Goal: Information Seeking & Learning: Learn about a topic

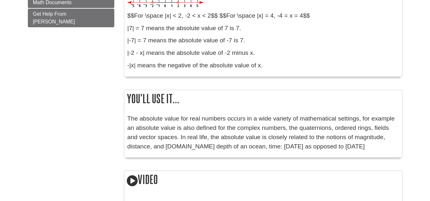
scroll to position [498, 2]
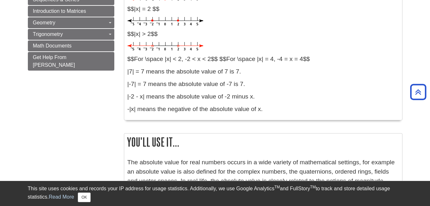
scroll to position [448, 0]
click at [391, 105] on p "-|x| means the negative of the absolute value of x." at bounding box center [263, 108] width 272 height 9
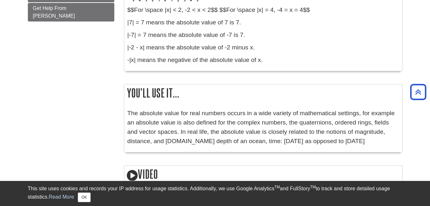
scroll to position [497, 0]
drag, startPoint x: 393, startPoint y: 97, endPoint x: 388, endPoint y: 55, distance: 42.3
click at [388, 55] on div "What does it mean? Definitions: The absolute value (or modulus) | x | of a real…" at bounding box center [263, 42] width 279 height 859
click at [388, 55] on p "-|x| means the negative of the absolute value of x." at bounding box center [263, 59] width 272 height 9
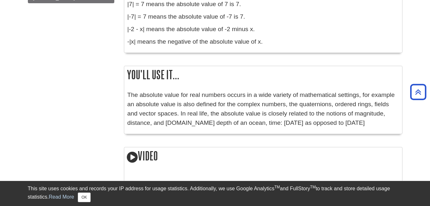
scroll to position [522, 0]
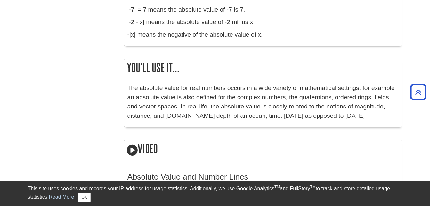
click at [388, 55] on div "What does it mean? Definitions: The absolute value (or modulus) | x | of a real…" at bounding box center [263, 17] width 279 height 859
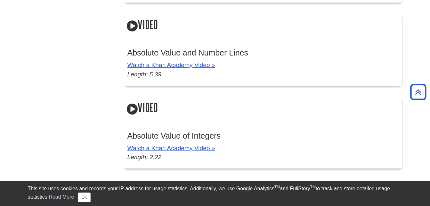
scroll to position [648, 0]
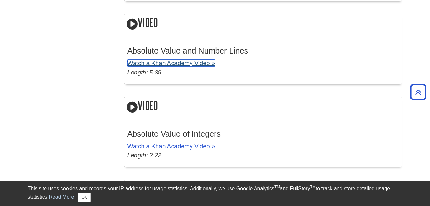
click at [178, 60] on link "Watch a Khan Academy Video »" at bounding box center [171, 63] width 88 height 7
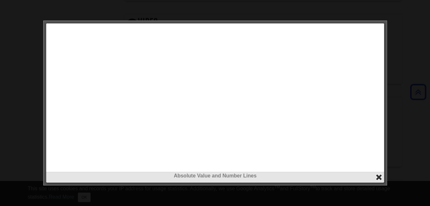
click at [381, 174] on button "close" at bounding box center [378, 176] width 7 height 7
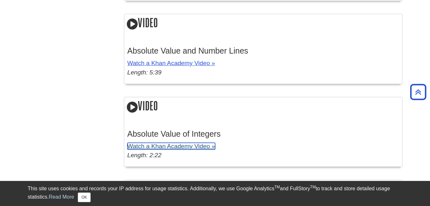
click at [183, 143] on link "Watch a Khan Academy Video »" at bounding box center [171, 145] width 88 height 7
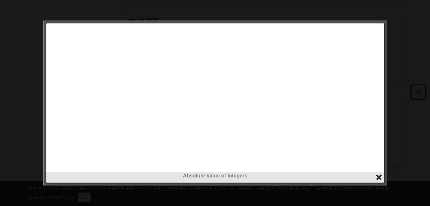
click at [378, 180] on button "close" at bounding box center [378, 176] width 7 height 7
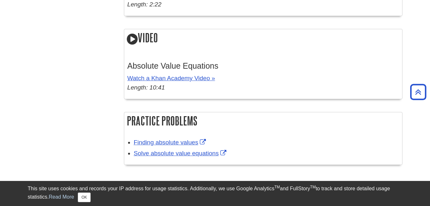
scroll to position [799, 0]
click at [170, 74] on link "Watch a Khan Academy Video »" at bounding box center [171, 77] width 88 height 7
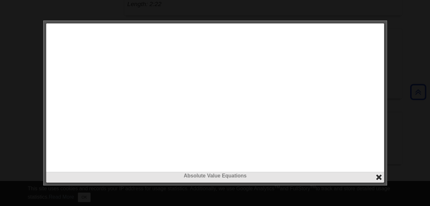
click at [378, 177] on button "close" at bounding box center [378, 176] width 7 height 7
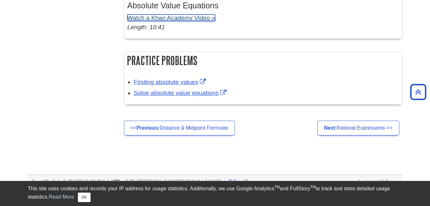
scroll to position [860, 0]
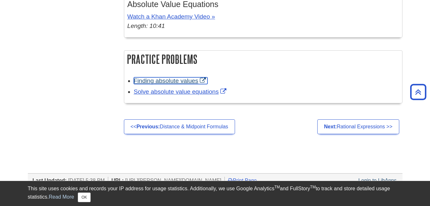
click at [173, 77] on link "Finding absolute values" at bounding box center [171, 80] width 74 height 7
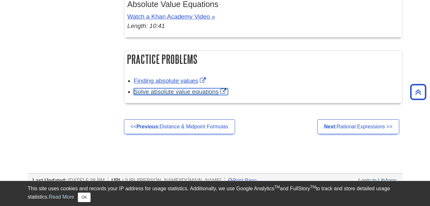
click at [169, 88] on link "Solve absolute value equations" at bounding box center [181, 91] width 94 height 7
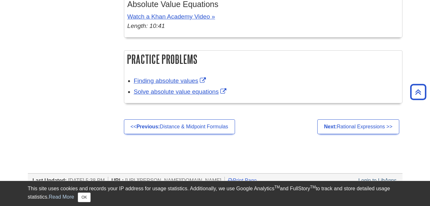
click at [267, 100] on div "Practice Problems Finding absolute values Solve absolute value equations" at bounding box center [263, 79] width 279 height 59
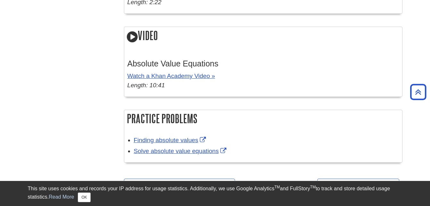
scroll to position [800, 0]
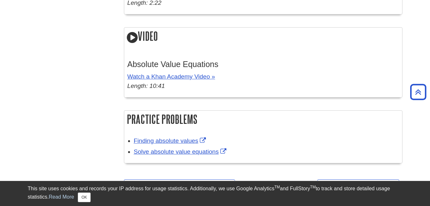
drag, startPoint x: 122, startPoint y: 135, endPoint x: 110, endPoint y: 135, distance: 11.9
drag, startPoint x: 107, startPoint y: 141, endPoint x: 233, endPoint y: 154, distance: 126.4
copy div "Practice Problems Finding absolute values Solve absolute value equations"
